Goal: Navigation & Orientation: Go to known website

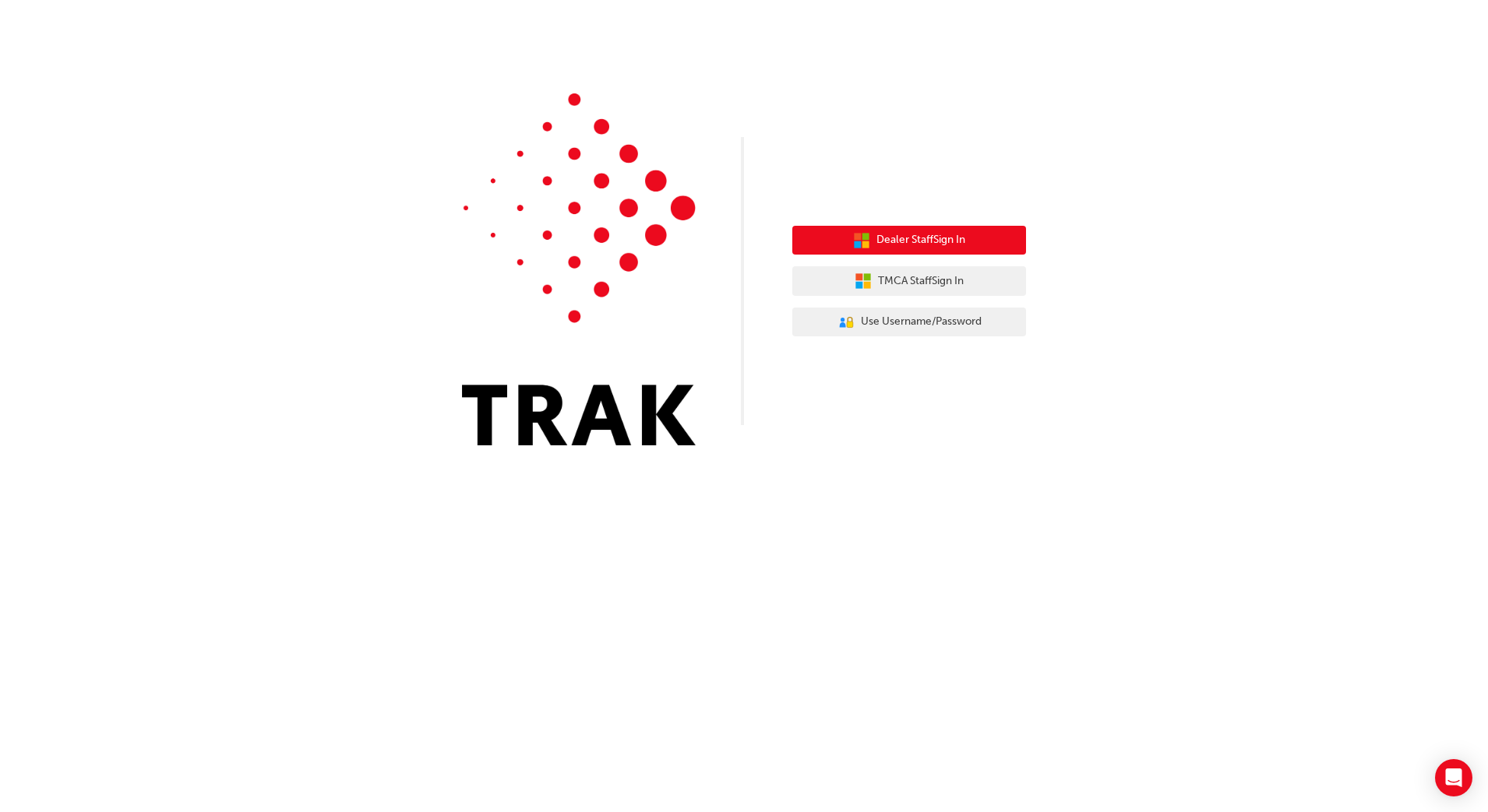
click at [910, 246] on span "Dealer Staff Sign In" at bounding box center [921, 240] width 89 height 18
